Goal: Information Seeking & Learning: Learn about a topic

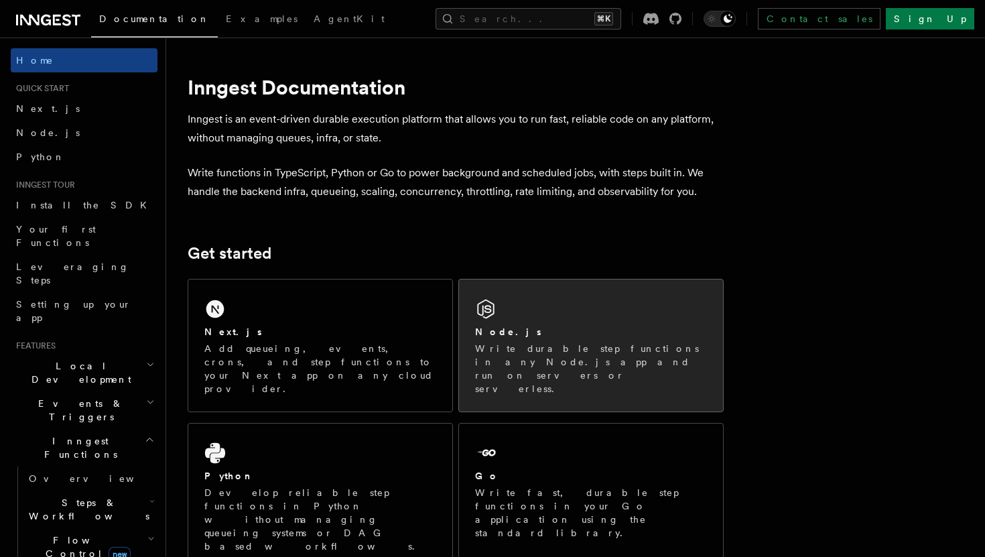
click at [494, 311] on icon at bounding box center [485, 309] width 17 height 19
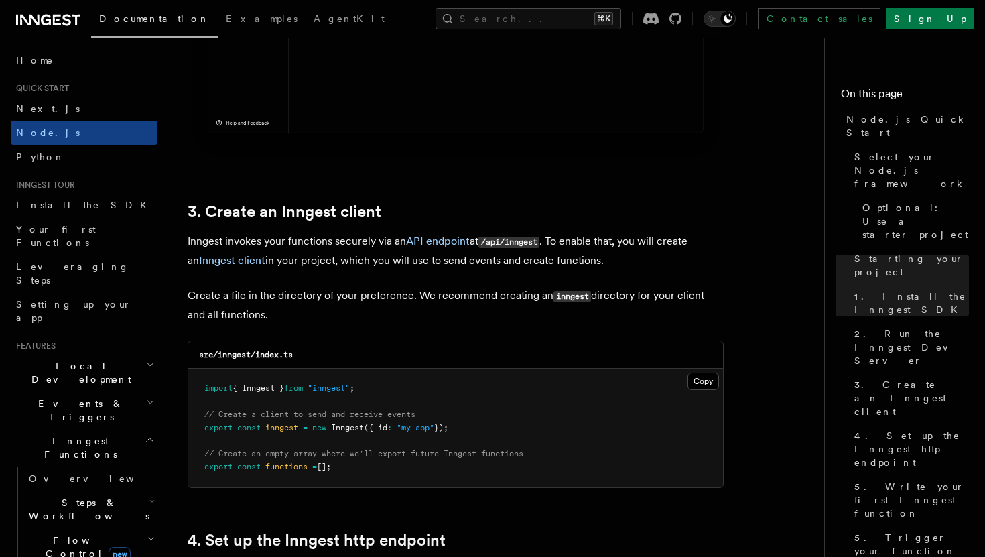
scroll to position [1657, 0]
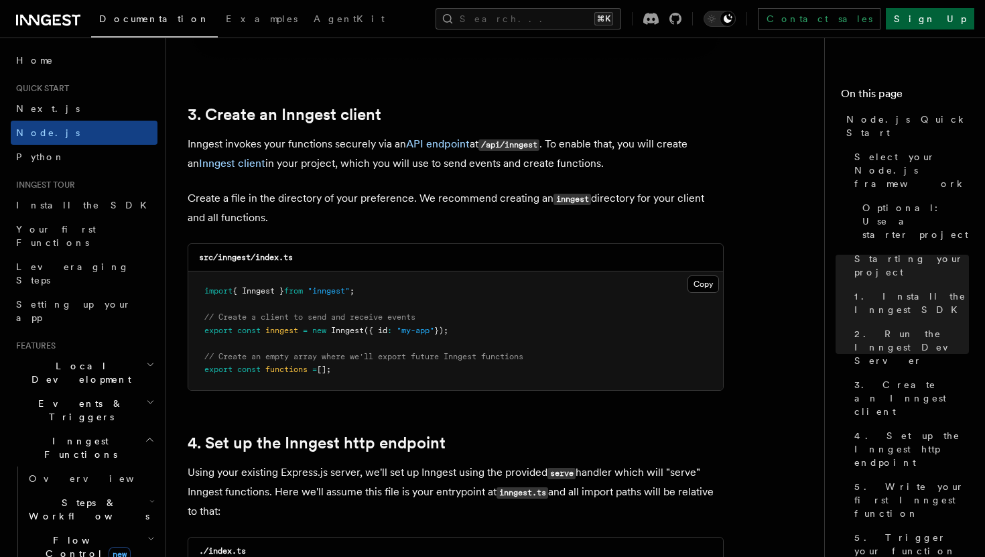
click at [955, 16] on link "Sign Up" at bounding box center [930, 18] width 88 height 21
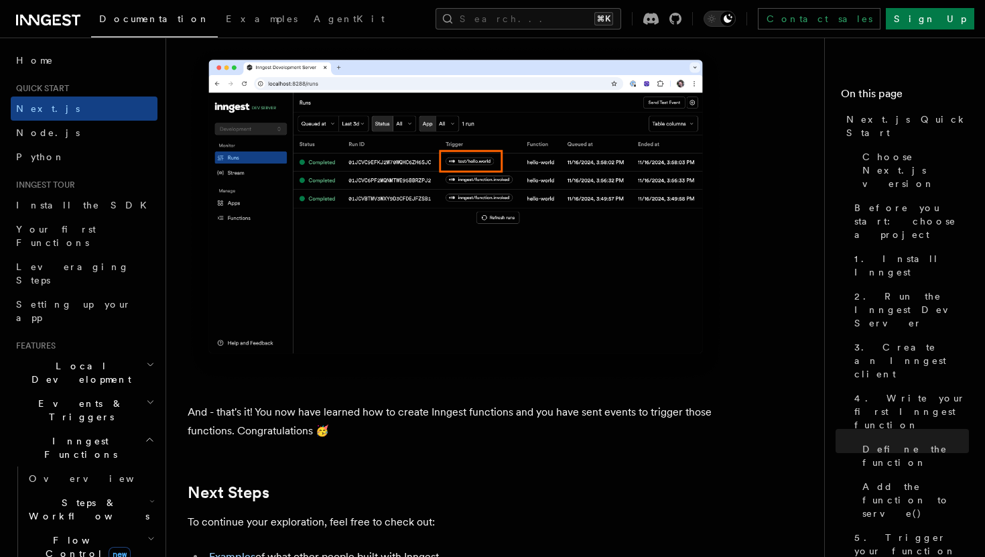
scroll to position [8053, 0]
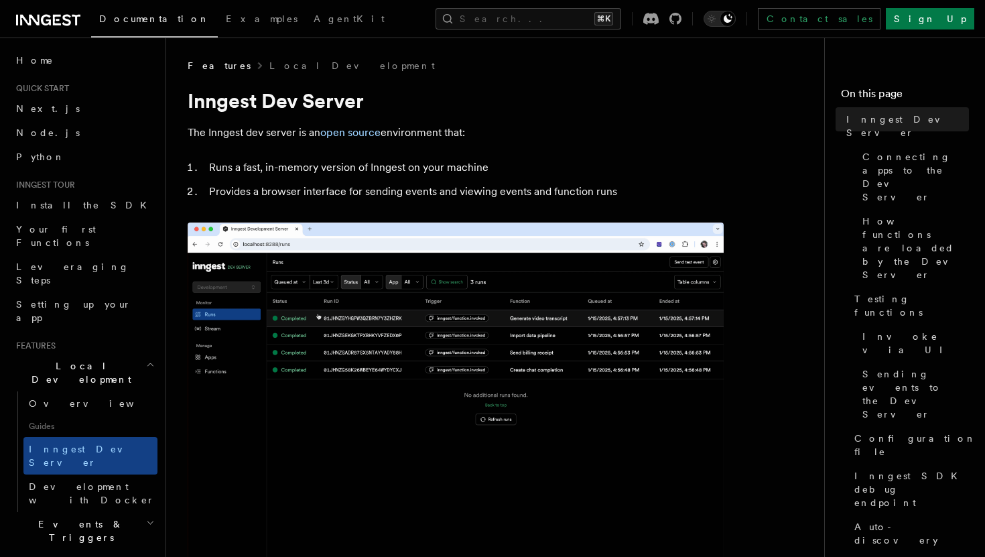
click at [488, 255] on img at bounding box center [456, 405] width 536 height 365
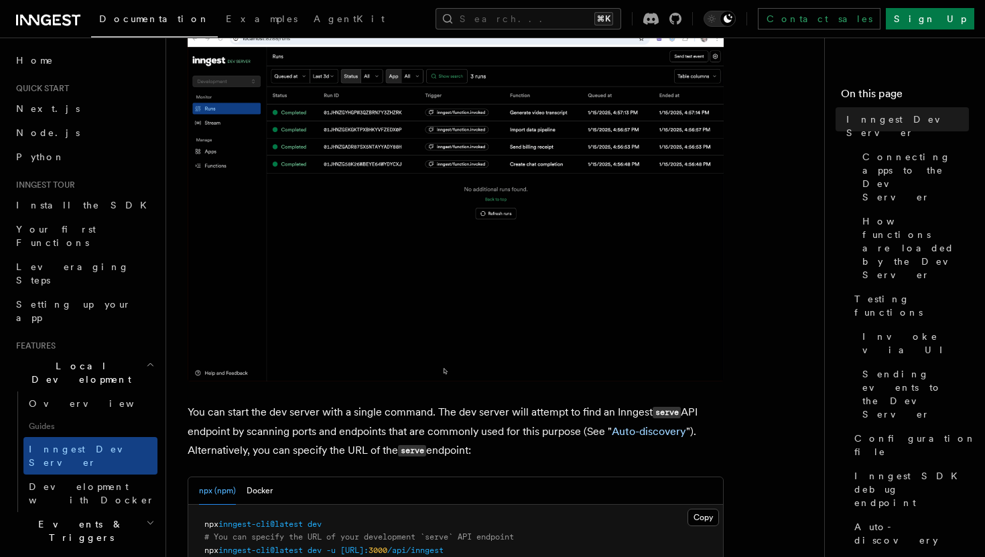
scroll to position [523, 0]
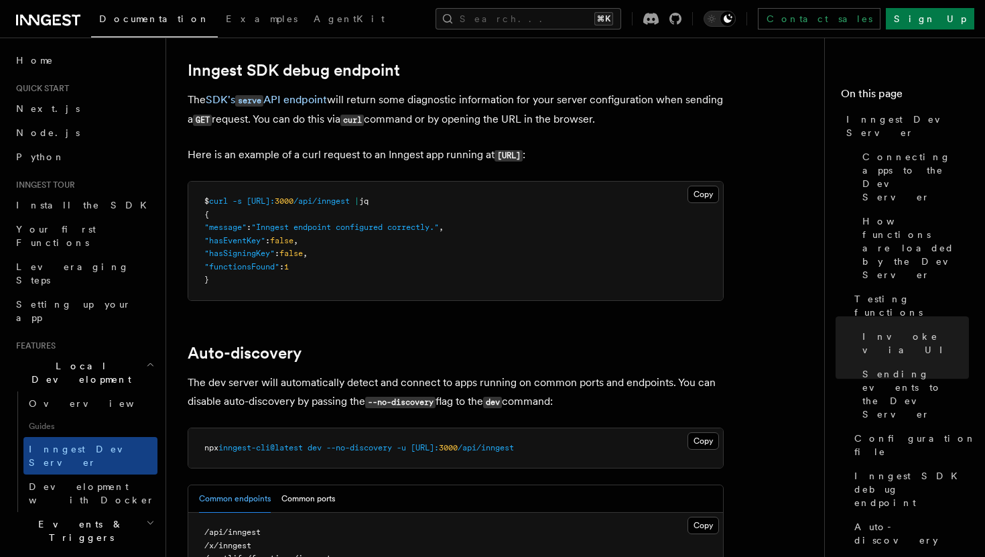
scroll to position [4529, 0]
